Goal: Transaction & Acquisition: Purchase product/service

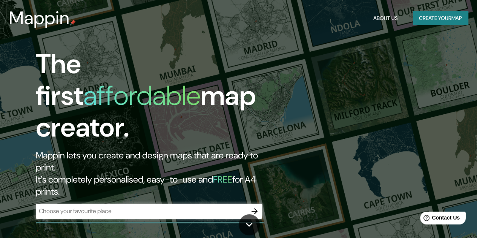
click at [241, 111] on h1 "The first affordable map creator." at bounding box center [155, 98] width 239 height 101
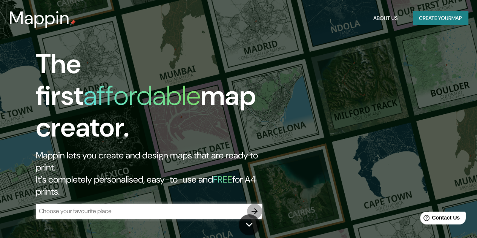
click at [251, 207] on icon "button" at bounding box center [254, 211] width 9 height 9
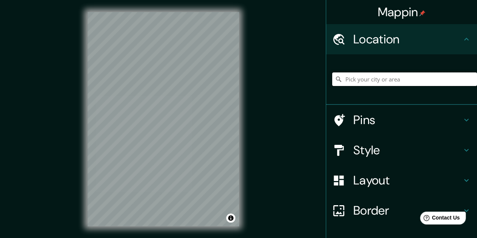
click at [344, 75] on input "Pick your city or area" at bounding box center [404, 79] width 145 height 14
paste input "19.041293, -98.211042"
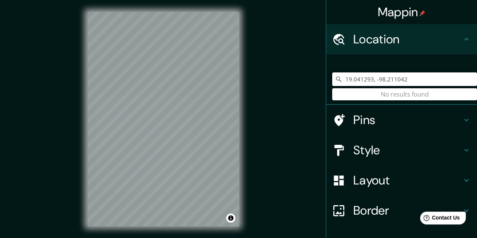
click at [370, 75] on input "19.041293, -98.211042" at bounding box center [404, 79] width 145 height 14
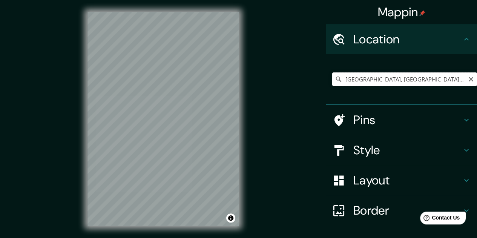
scroll to position [0, 30]
click at [387, 79] on input "[GEOGRAPHIC_DATA], [GEOGRAPHIC_DATA], [GEOGRAPHIC_DATA][PERSON_NAME], [GEOGRAPH…" at bounding box center [404, 79] width 145 height 14
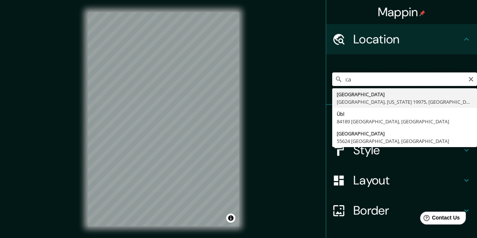
type input "c"
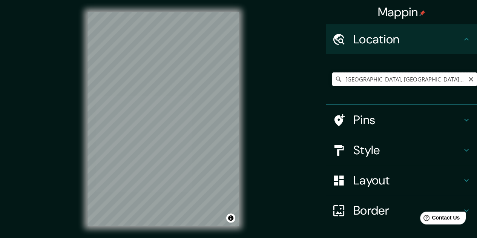
click at [379, 82] on input "[GEOGRAPHIC_DATA], [GEOGRAPHIC_DATA], [GEOGRAPHIC_DATA]" at bounding box center [404, 79] width 145 height 14
click at [382, 81] on input "[GEOGRAPHIC_DATA], [GEOGRAPHIC_DATA], [GEOGRAPHIC_DATA]" at bounding box center [404, 79] width 145 height 14
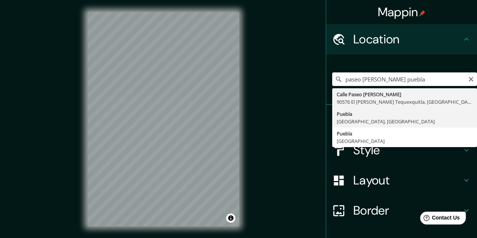
type input "[GEOGRAPHIC_DATA], [GEOGRAPHIC_DATA], [GEOGRAPHIC_DATA]"
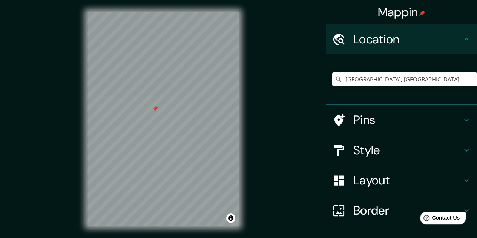
click at [431, 39] on h4 "Location" at bounding box center [407, 39] width 109 height 15
click at [358, 207] on h4 "Border" at bounding box center [407, 210] width 109 height 15
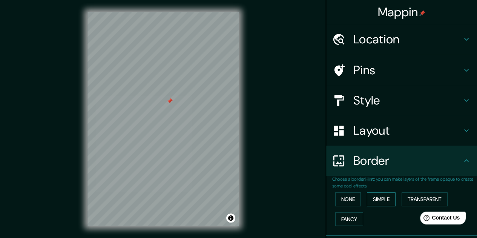
click at [379, 203] on button "Simple" at bounding box center [381, 199] width 29 height 14
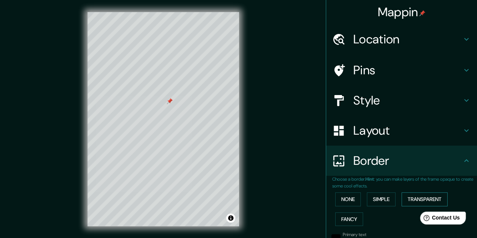
click at [418, 201] on button "Transparent" at bounding box center [425, 199] width 46 height 14
click at [346, 217] on button "Fancy" at bounding box center [349, 219] width 28 height 14
click at [346, 200] on button "None" at bounding box center [348, 199] width 26 height 14
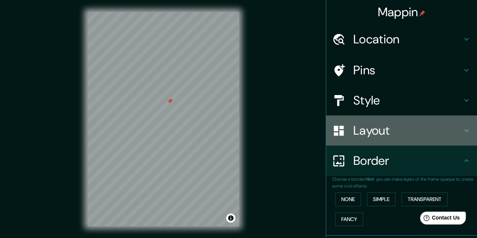
click at [377, 135] on h4 "Layout" at bounding box center [407, 130] width 109 height 15
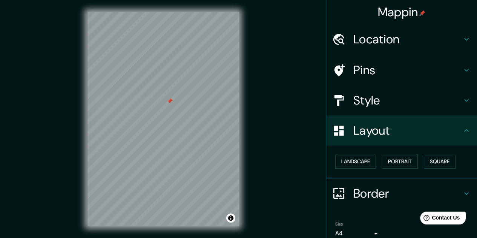
click at [382, 106] on h4 "Style" at bounding box center [407, 100] width 109 height 15
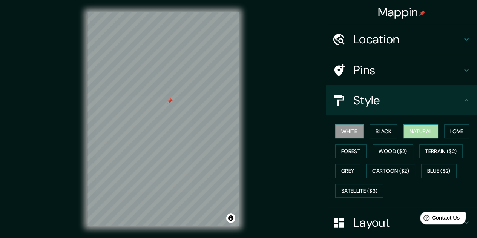
click at [409, 133] on button "Natural" at bounding box center [421, 131] width 35 height 14
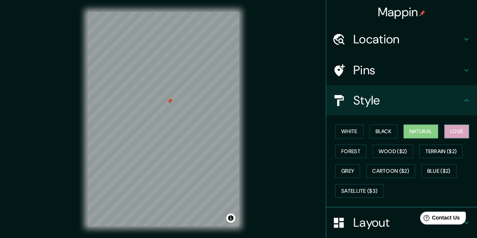
click at [454, 129] on button "Love" at bounding box center [456, 131] width 25 height 14
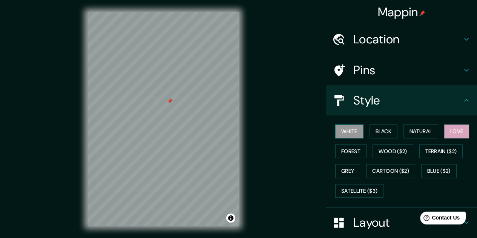
click at [351, 136] on button "White" at bounding box center [349, 131] width 28 height 14
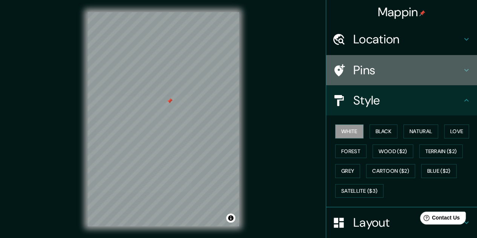
click at [462, 72] on icon at bounding box center [466, 70] width 9 height 9
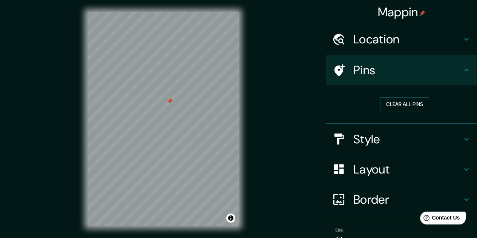
click at [462, 43] on icon at bounding box center [466, 39] width 9 height 9
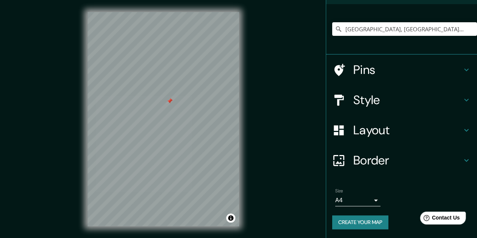
scroll to position [12, 0]
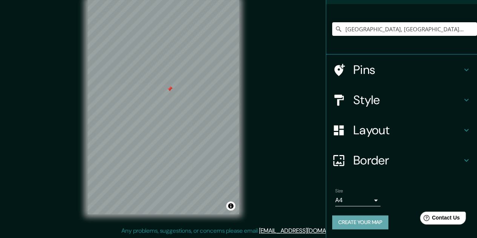
click at [357, 220] on button "Create your map" at bounding box center [360, 222] width 56 height 14
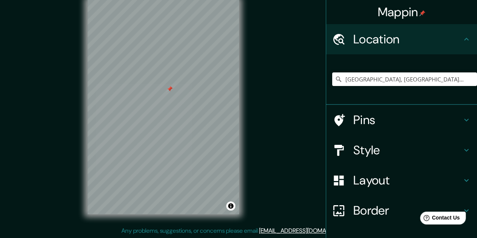
scroll to position [50, 0]
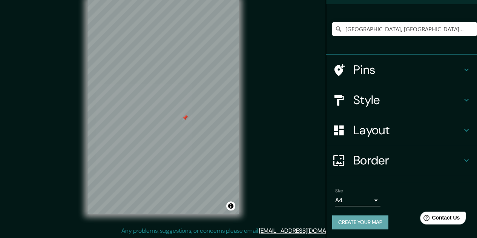
click at [370, 220] on button "Create your map" at bounding box center [360, 222] width 56 height 14
click at [404, 95] on h4 "Style" at bounding box center [407, 99] width 109 height 15
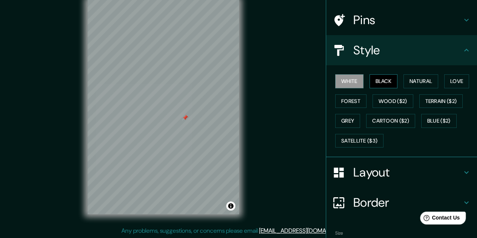
click at [380, 80] on button "Black" at bounding box center [384, 81] width 28 height 14
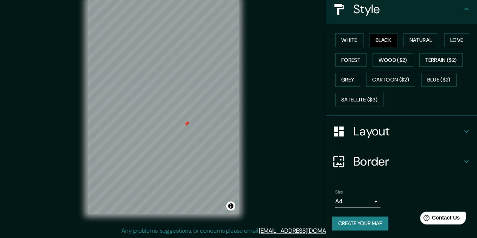
click at [365, 200] on body "Mappin Location [GEOGRAPHIC_DATA], [GEOGRAPHIC_DATA], [GEOGRAPHIC_DATA] Pins St…" at bounding box center [238, 107] width 477 height 238
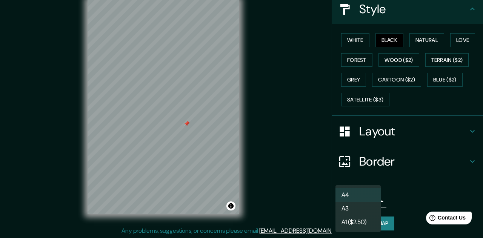
click at [345, 207] on li "A3" at bounding box center [357, 209] width 45 height 14
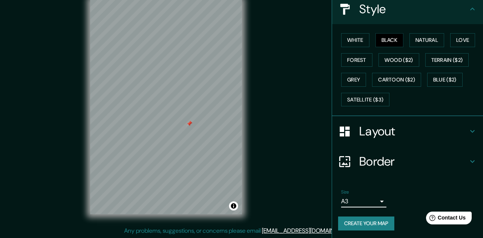
click at [371, 200] on body "Mappin Location [GEOGRAPHIC_DATA], [GEOGRAPHIC_DATA], [GEOGRAPHIC_DATA] Pins St…" at bounding box center [241, 107] width 483 height 238
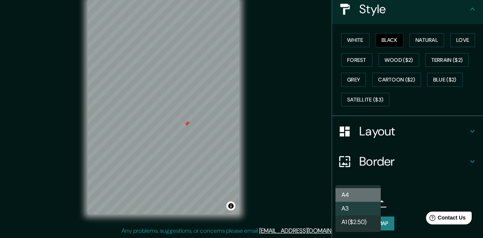
click at [357, 195] on li "A4" at bounding box center [357, 195] width 45 height 14
type input "single"
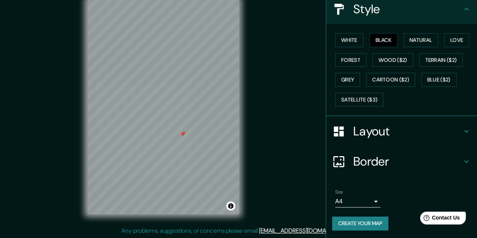
click at [348, 223] on button "Create your map" at bounding box center [360, 223] width 56 height 14
click at [350, 222] on button "Create your map" at bounding box center [360, 223] width 56 height 14
click at [347, 227] on div "Create your map" at bounding box center [401, 223] width 139 height 14
click at [347, 224] on div "Create your map" at bounding box center [401, 223] width 139 height 14
click at [348, 222] on div "Create your map" at bounding box center [401, 223] width 139 height 14
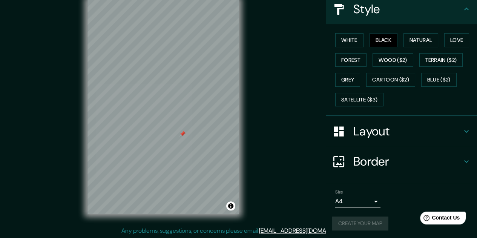
click at [348, 221] on div "Create your map" at bounding box center [401, 223] width 139 height 14
click at [345, 228] on div "Create your map" at bounding box center [401, 223] width 139 height 14
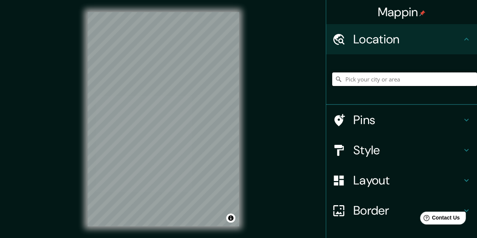
click at [393, 80] on input "Pick your city or area" at bounding box center [404, 79] width 145 height 14
click at [443, 81] on input "Puebla, Puebla, México" at bounding box center [404, 79] width 145 height 14
type input "Puebla, Puebla, México"
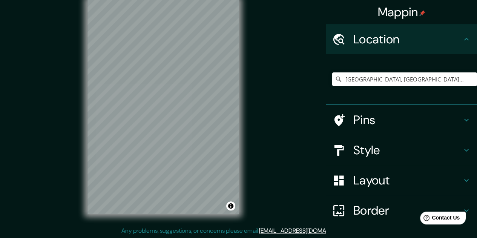
scroll to position [50, 0]
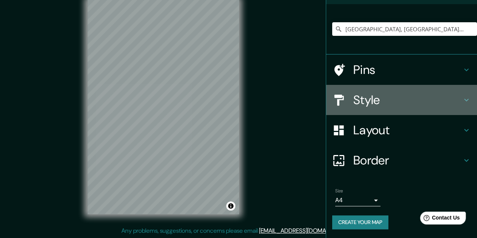
click at [369, 95] on h4 "Style" at bounding box center [407, 99] width 109 height 15
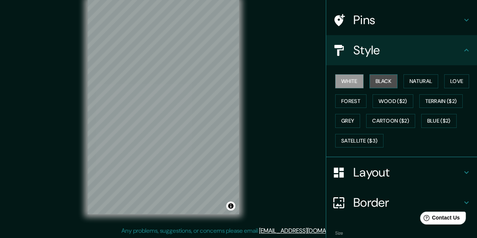
click at [380, 81] on button "Black" at bounding box center [384, 81] width 28 height 14
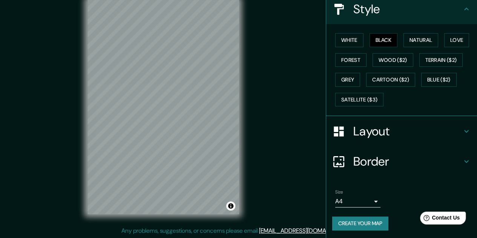
click at [388, 160] on h4 "Border" at bounding box center [407, 161] width 109 height 15
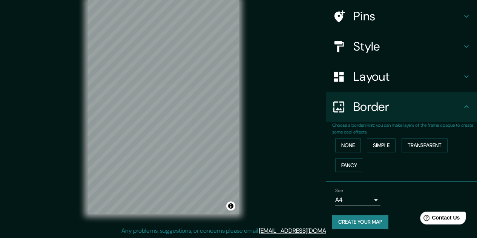
scroll to position [53, 0]
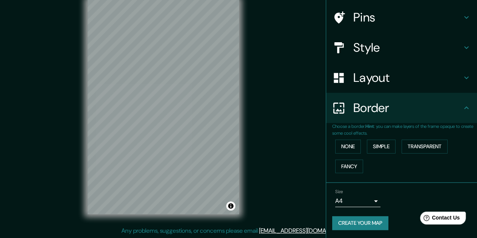
click at [360, 203] on body "Mappin Location Puebla, Puebla, México Puebla Puebla, México Puebla México Pueb…" at bounding box center [238, 107] width 477 height 238
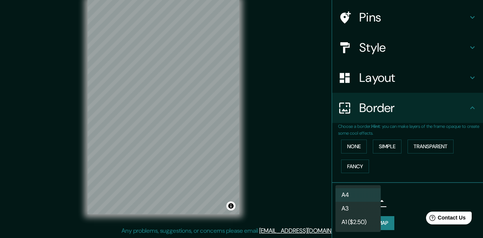
click at [356, 206] on li "A3" at bounding box center [357, 209] width 45 height 14
click at [355, 200] on body "Mappin Location Puebla, Puebla, México Puebla Puebla, México Puebla México Pueb…" at bounding box center [241, 107] width 483 height 238
click at [355, 195] on li "A4" at bounding box center [357, 195] width 45 height 14
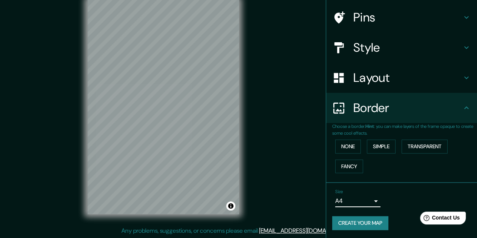
click at [291, 135] on div "Mappin Location Puebla, Puebla, México Puebla Puebla, México Puebla México Pueb…" at bounding box center [238, 113] width 477 height 250
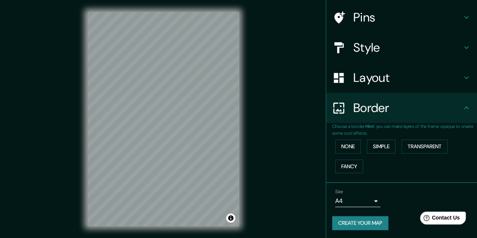
click at [360, 218] on button "Create your map" at bounding box center [360, 223] width 56 height 14
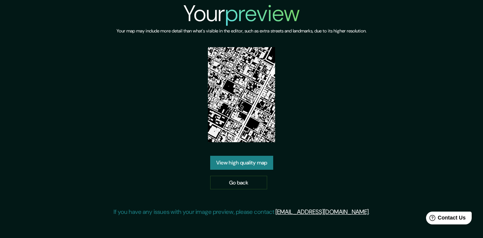
click at [266, 163] on link "View high quality map" at bounding box center [241, 163] width 63 height 14
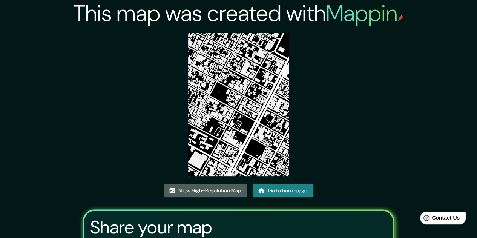
click at [219, 191] on link "View High-Resolution Map" at bounding box center [205, 191] width 83 height 14
